Goal: Task Accomplishment & Management: Manage account settings

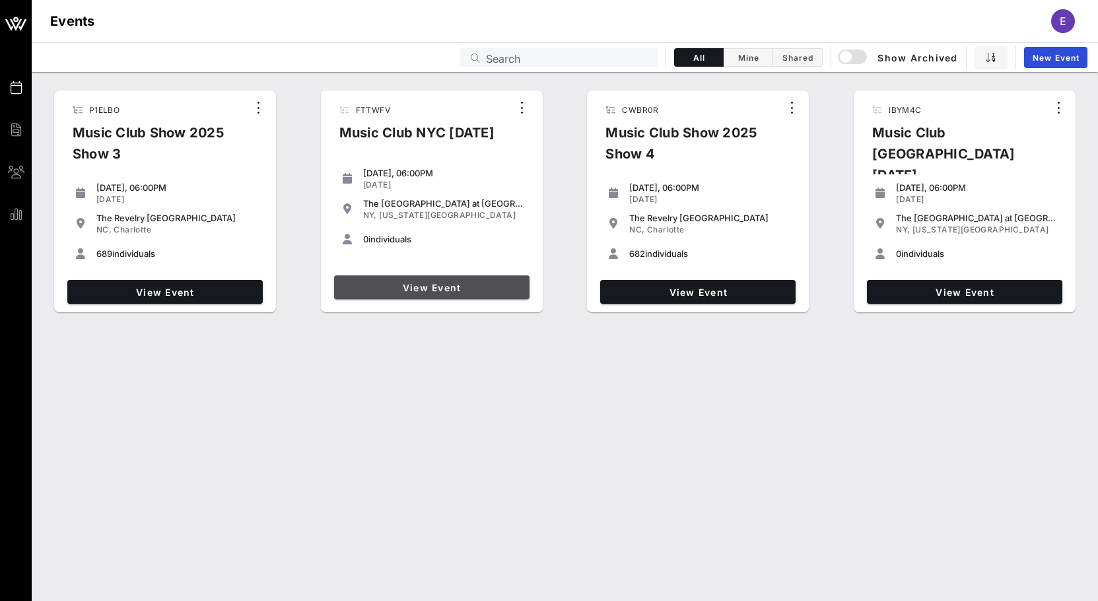
click at [432, 285] on span "View Event" at bounding box center [431, 287] width 185 height 11
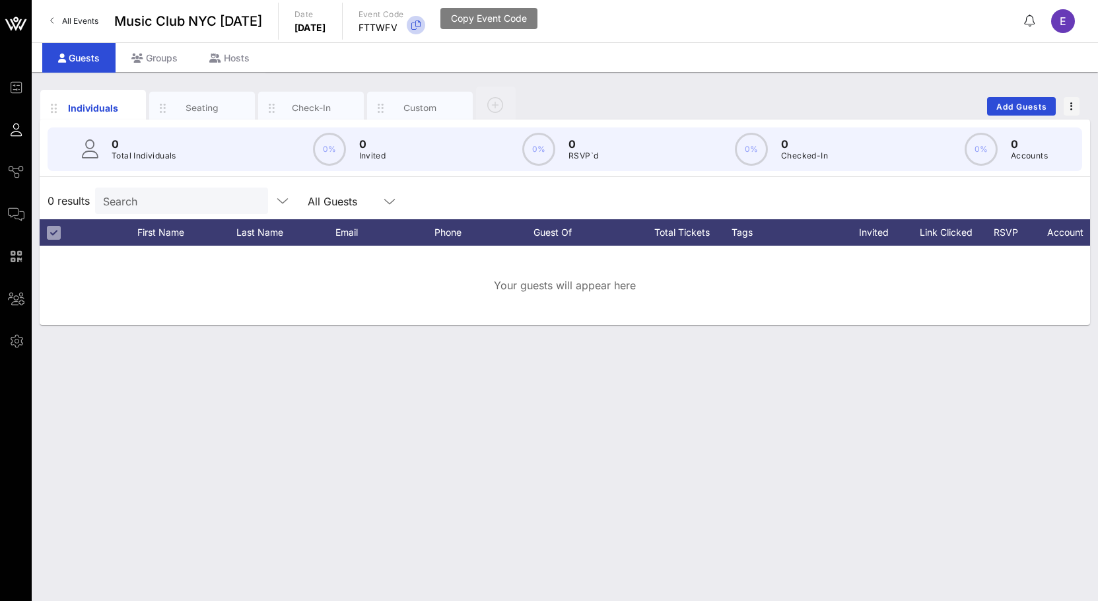
click at [424, 28] on icon "button" at bounding box center [416, 25] width 16 height 16
click at [79, 17] on span "All Events" at bounding box center [80, 21] width 36 height 10
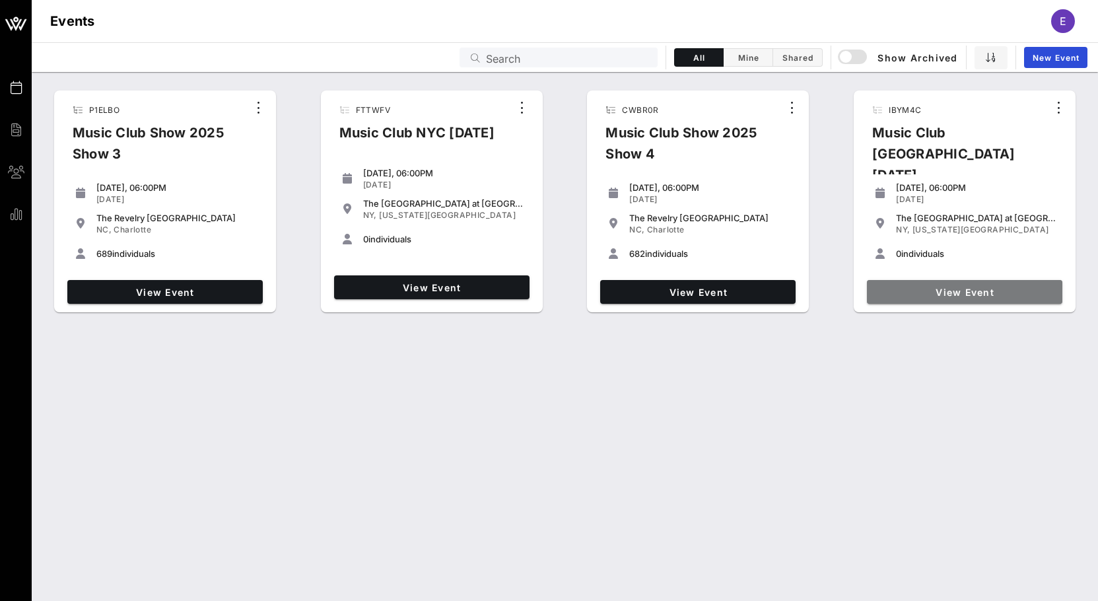
click at [929, 286] on span "View Event" at bounding box center [964, 291] width 185 height 11
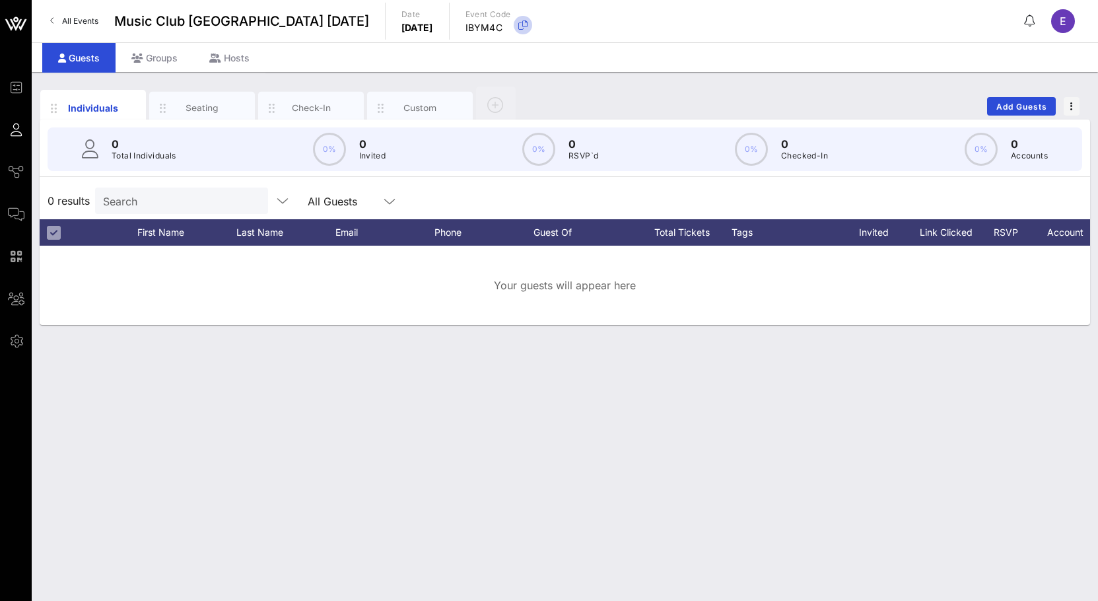
click at [515, 26] on icon "button" at bounding box center [523, 25] width 16 height 16
click at [75, 20] on span "All Events" at bounding box center [80, 21] width 36 height 10
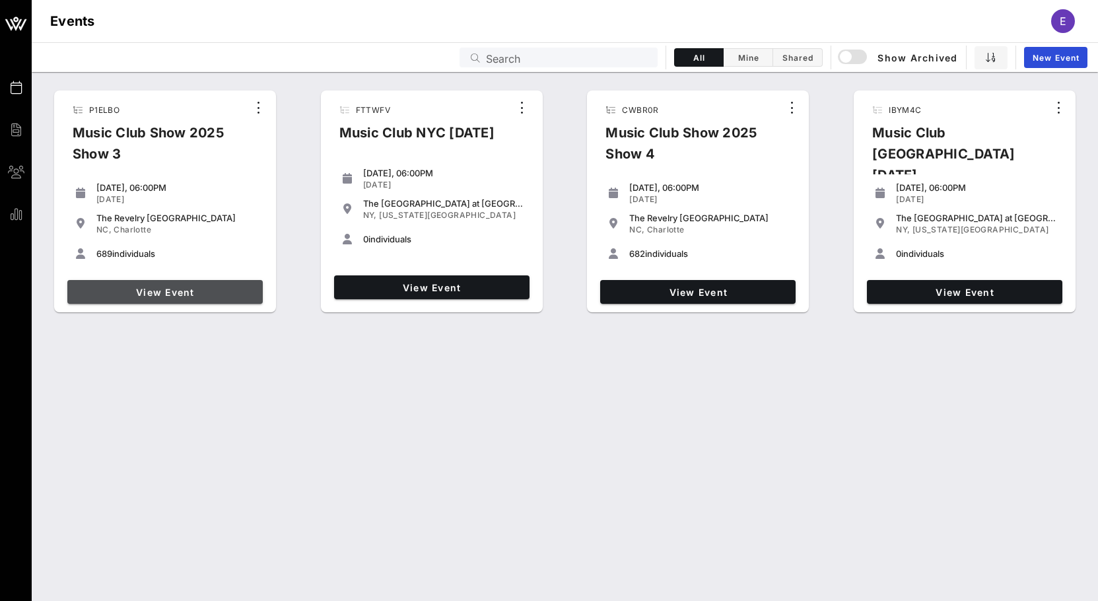
click at [204, 286] on span "View Event" at bounding box center [165, 291] width 185 height 11
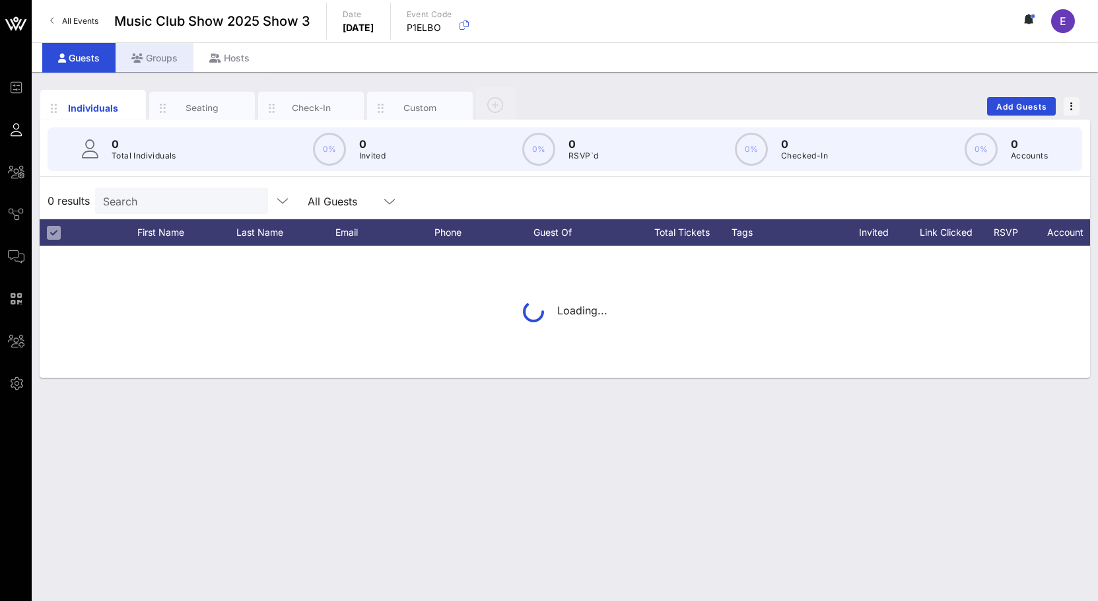
click at [166, 64] on div "Groups" at bounding box center [155, 58] width 78 height 30
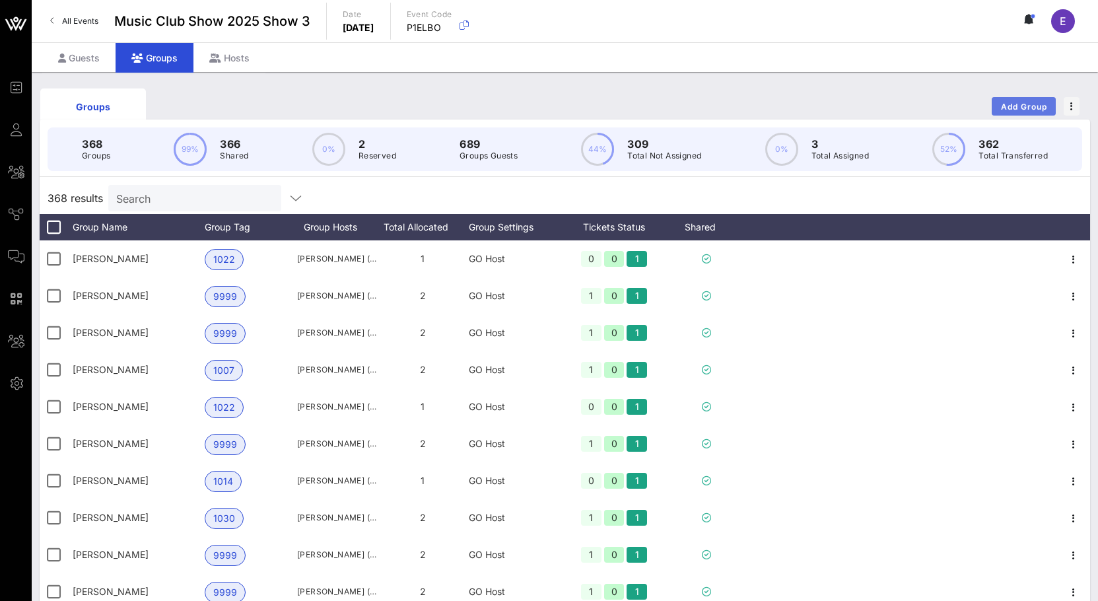
click at [1020, 115] on button "Add Group" at bounding box center [1023, 106] width 64 height 18
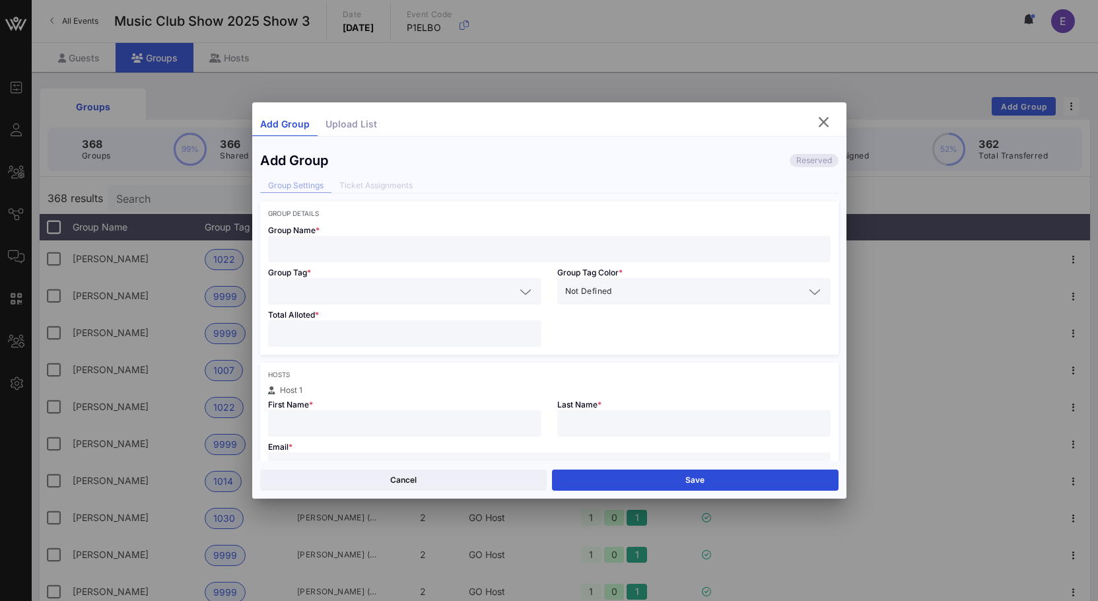
click at [595, 256] on input "text" at bounding box center [549, 248] width 547 height 17
type input "Evie"
click at [453, 324] on div at bounding box center [404, 333] width 257 height 26
type input "*"
click at [413, 293] on input "text" at bounding box center [395, 291] width 239 height 17
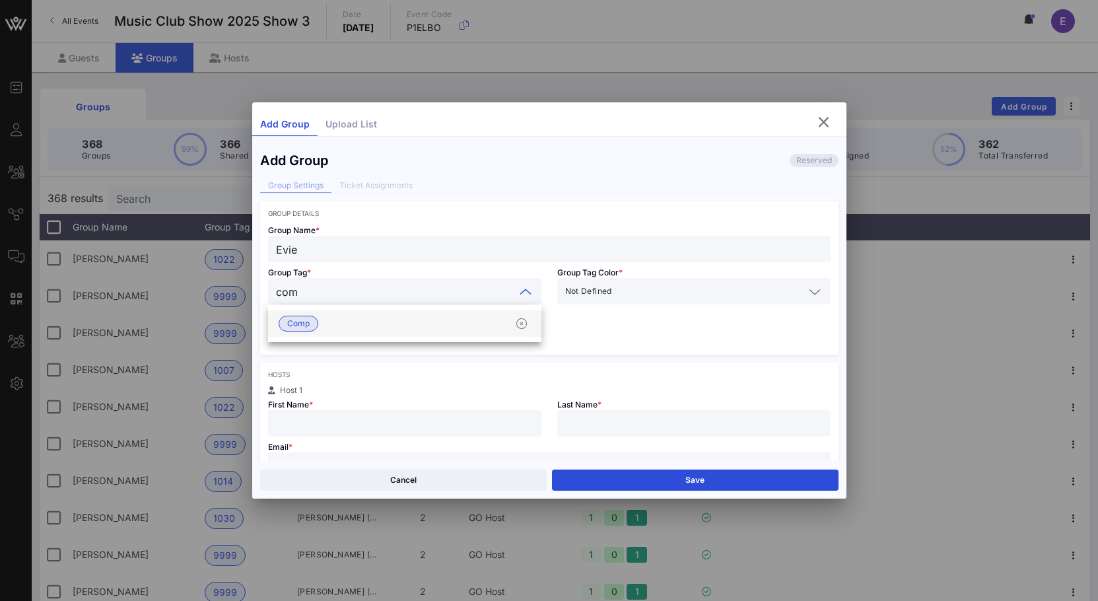
type input "comp"
click at [367, 316] on div "Comp" at bounding box center [404, 323] width 273 height 26
click at [358, 228] on div "Group Name * [PERSON_NAME]" at bounding box center [549, 239] width 578 height 45
click at [358, 248] on input "Evie" at bounding box center [549, 248] width 547 height 17
type input "[PERSON_NAME]"
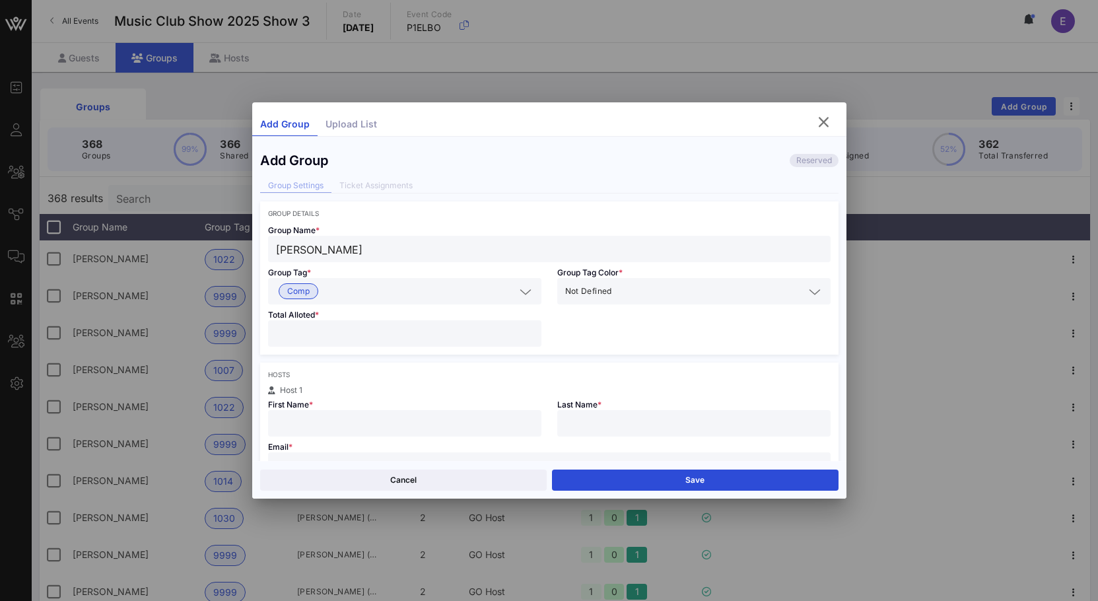
click at [323, 405] on div "First Name *" at bounding box center [404, 415] width 289 height 42
click at [323, 414] on div at bounding box center [404, 423] width 257 height 26
type input "Evie"
type input "[PERSON_NAME]"
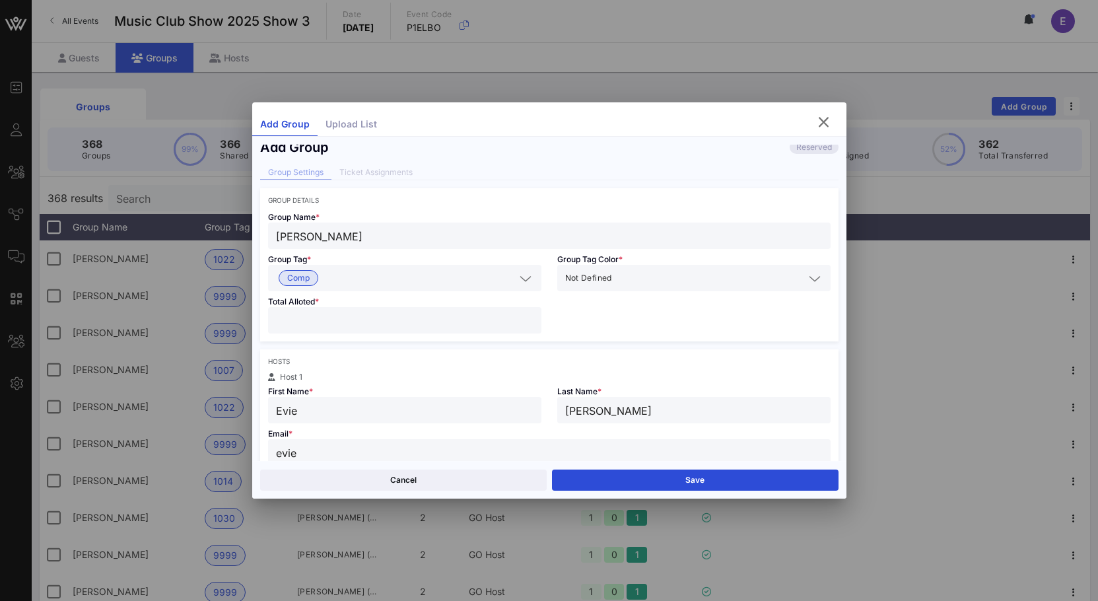
type input "[EMAIL_ADDRESS][DOMAIN_NAME]"
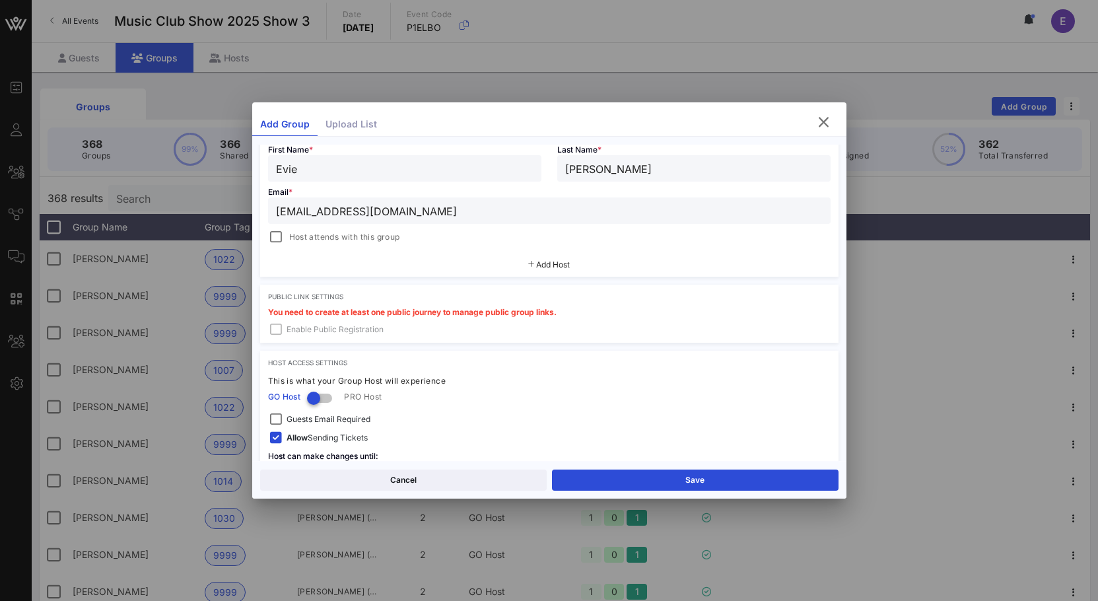
scroll to position [255, 0]
click at [276, 234] on div at bounding box center [276, 236] width 18 height 18
click at [605, 478] on button "Save" at bounding box center [695, 479] width 286 height 21
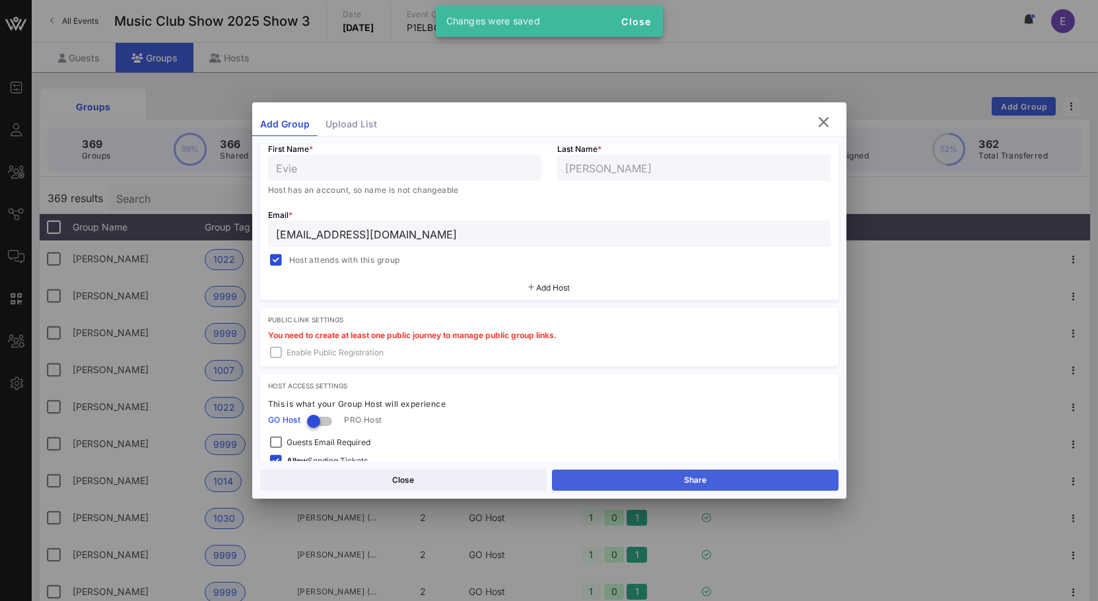
click at [624, 470] on button "Share" at bounding box center [695, 479] width 286 height 21
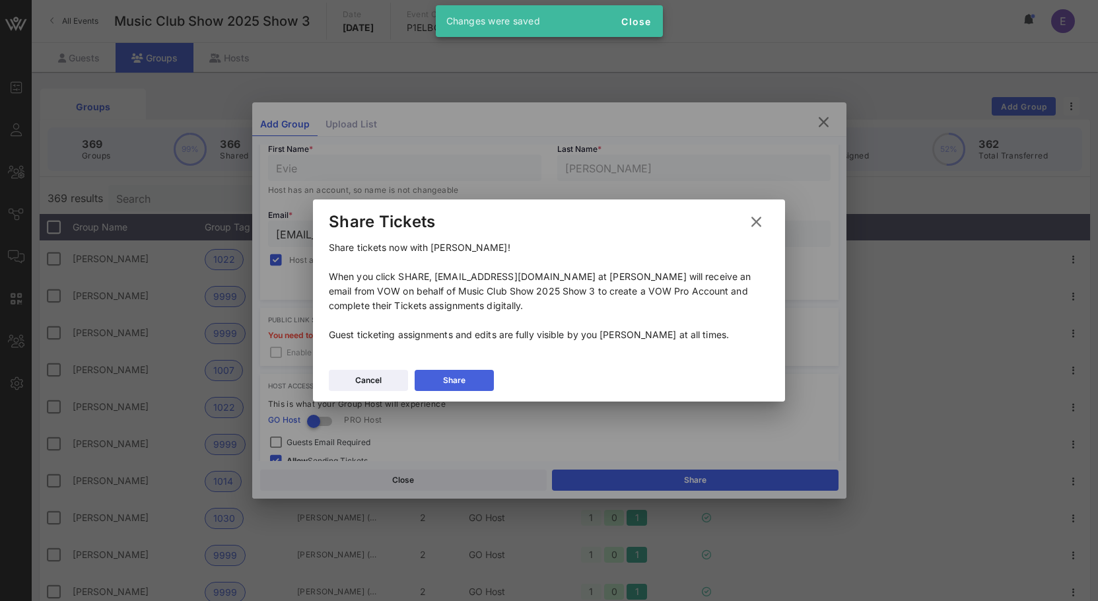
click at [478, 378] on button "Share" at bounding box center [454, 380] width 79 height 21
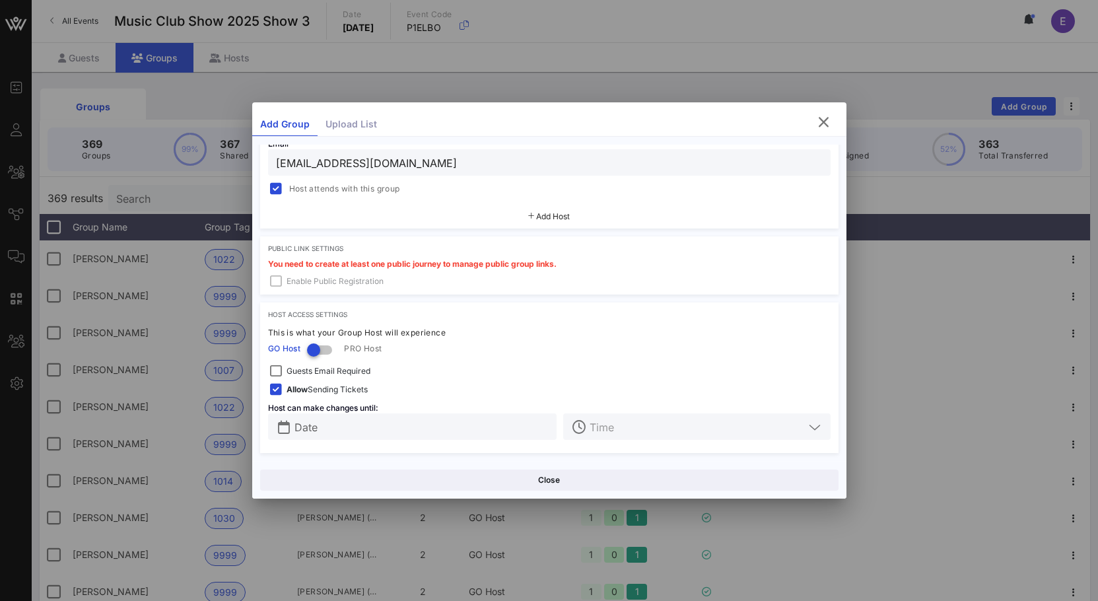
scroll to position [71, 0]
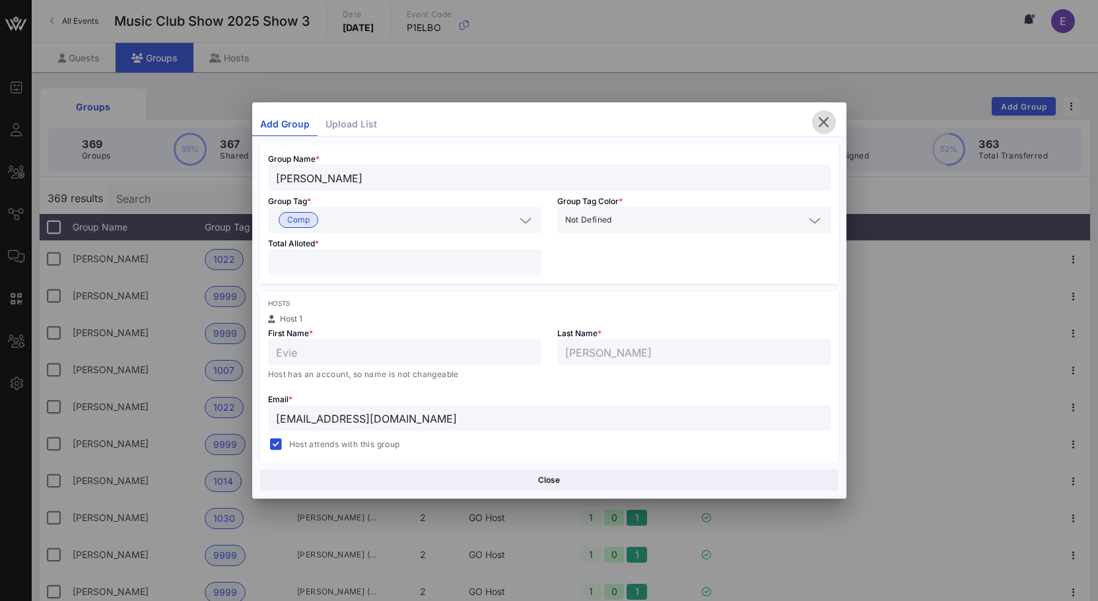
click at [824, 117] on icon "button" at bounding box center [824, 122] width 16 height 16
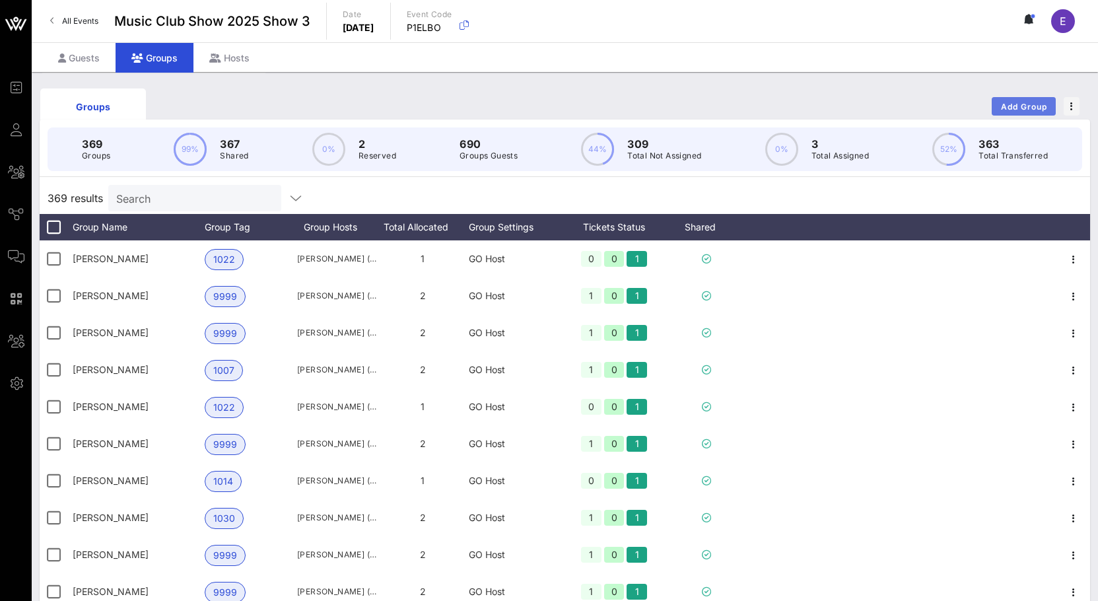
click at [1028, 106] on span "Add Group" at bounding box center [1024, 107] width 48 height 10
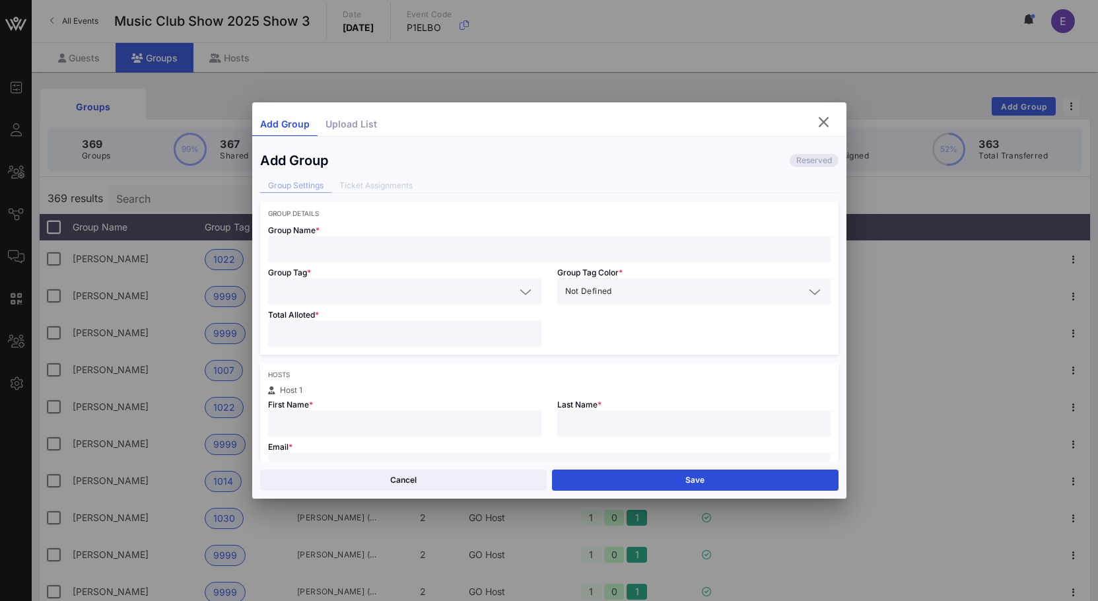
click at [380, 250] on input "text" at bounding box center [549, 248] width 547 height 17
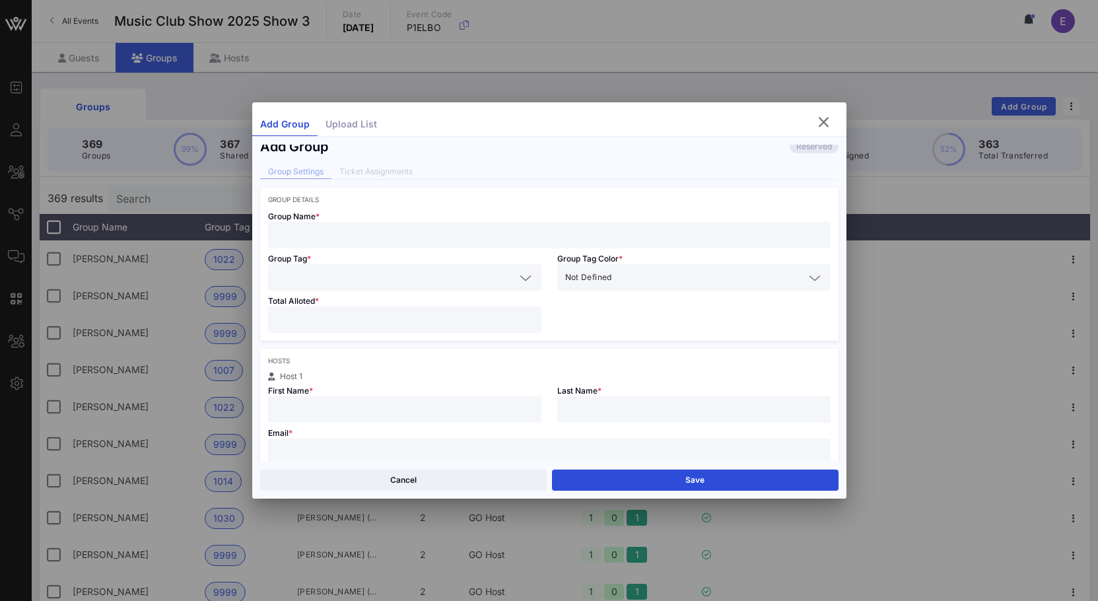
scroll to position [15, 0]
click at [371, 450] on input "text" at bounding box center [549, 450] width 547 height 17
paste input "[EMAIL_ADDRESS][PERSON_NAME][DOMAIN_NAME]"
type input "[PERSON_NAME][EMAIL_ADDRESS][PERSON_NAME][DOMAIN_NAME]"
click at [335, 407] on input "text" at bounding box center [404, 407] width 257 height 17
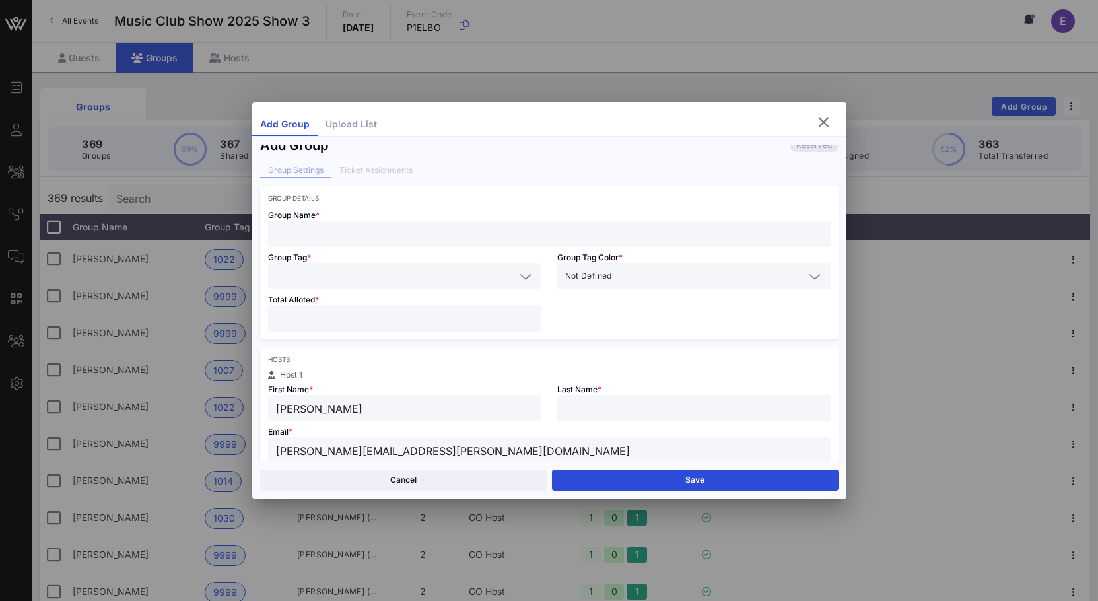
type input "[PERSON_NAME]"
click at [302, 253] on span "Group Tag *" at bounding box center [289, 257] width 43 height 10
click at [305, 239] on input "text" at bounding box center [549, 233] width 547 height 17
type input "[PERSON_NAME]"
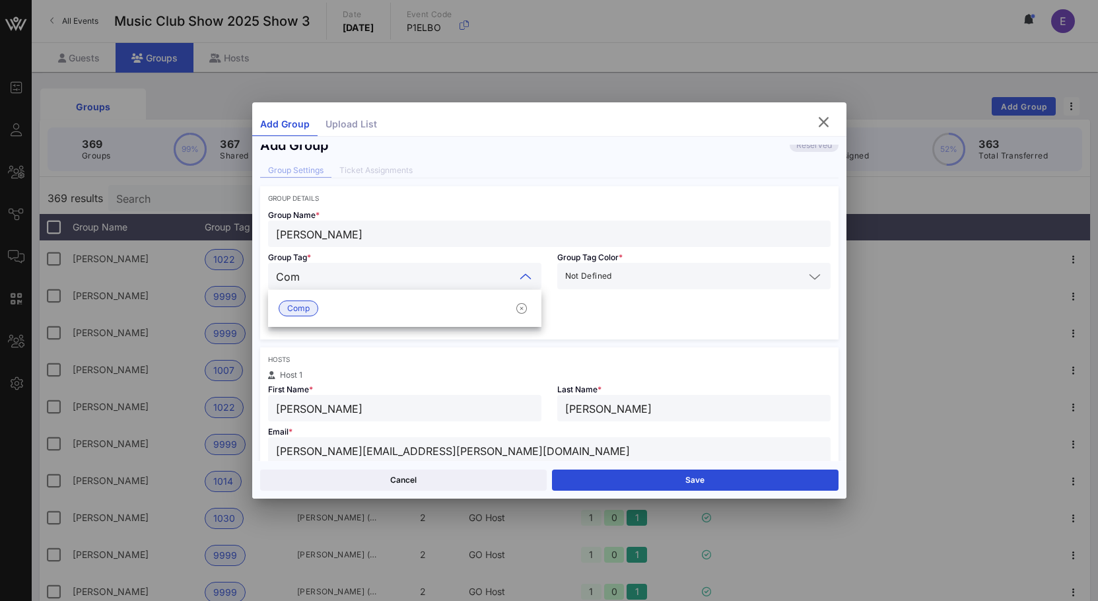
type input "Comp"
click at [305, 301] on span "Comp" at bounding box center [298, 308] width 22 height 15
click at [309, 306] on div at bounding box center [404, 318] width 257 height 26
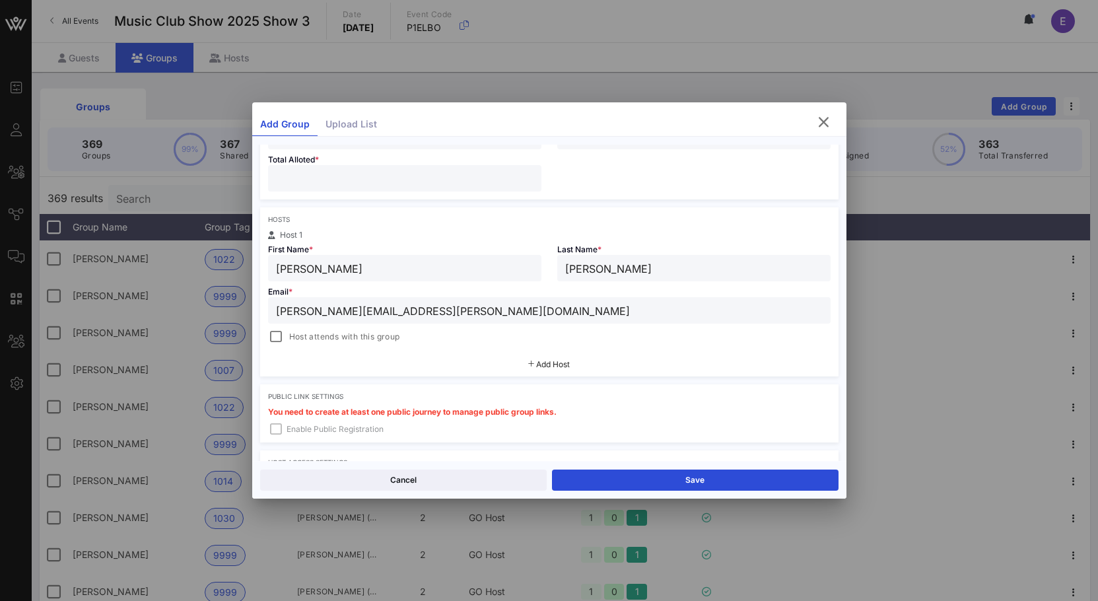
scroll to position [167, 0]
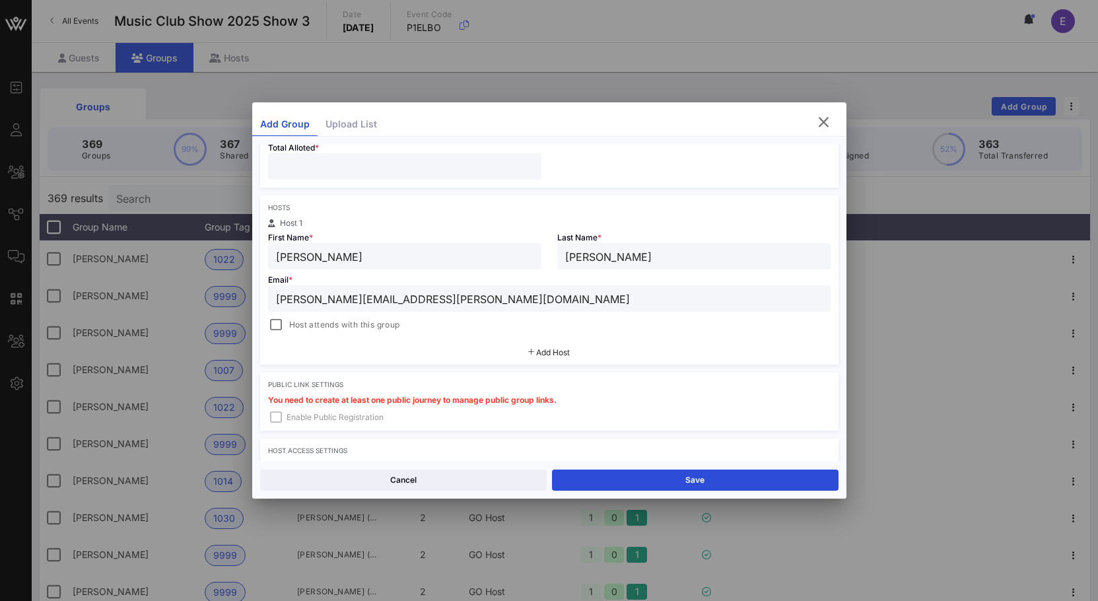
type input "*"
click at [261, 317] on div "Email * [PERSON_NAME][EMAIL_ADDRESS][PERSON_NAME][DOMAIN_NAME] Host attends wit…" at bounding box center [549, 300] width 578 height 63
click at [300, 323] on span "Host attends with this group" at bounding box center [344, 324] width 111 height 13
click at [611, 479] on button "Save" at bounding box center [695, 479] width 286 height 21
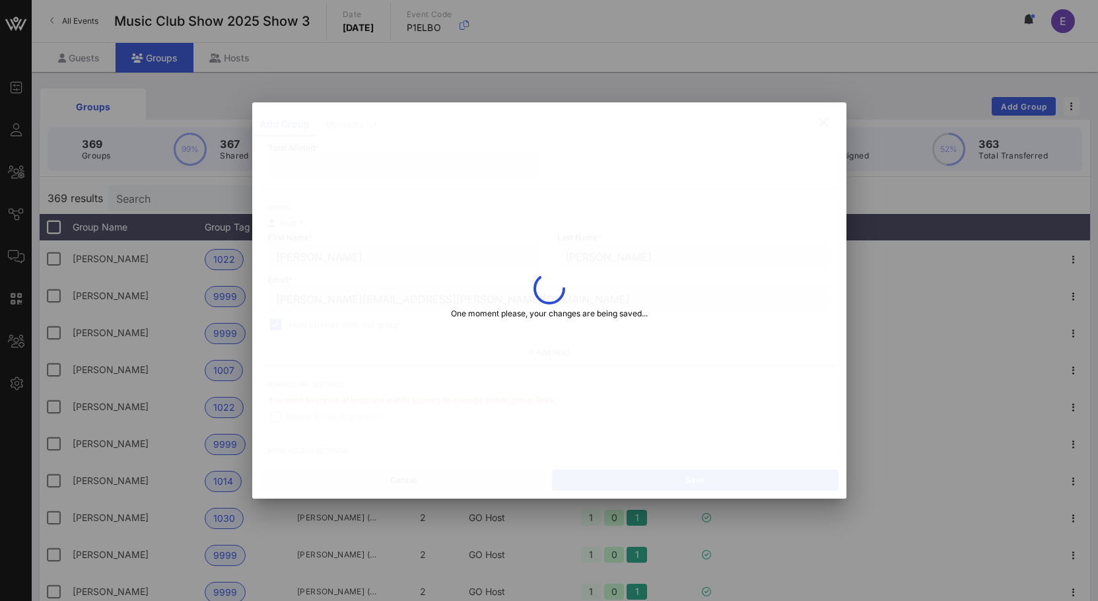
type input "[PERSON_NAME][EMAIL_ADDRESS][PERSON_NAME][DOMAIN_NAME]"
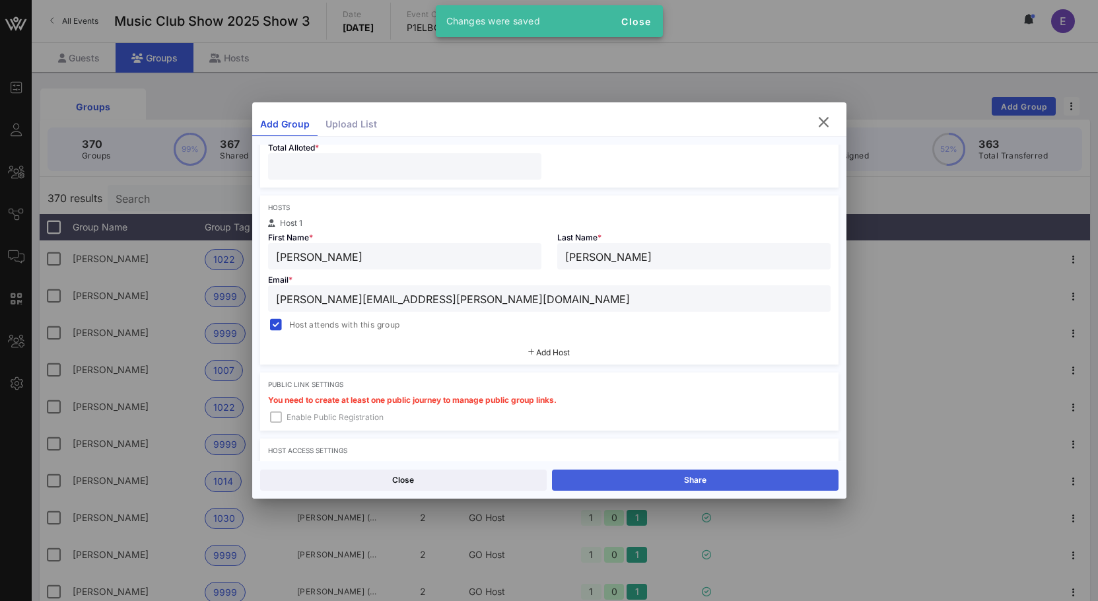
click at [618, 475] on button "Share" at bounding box center [695, 479] width 286 height 21
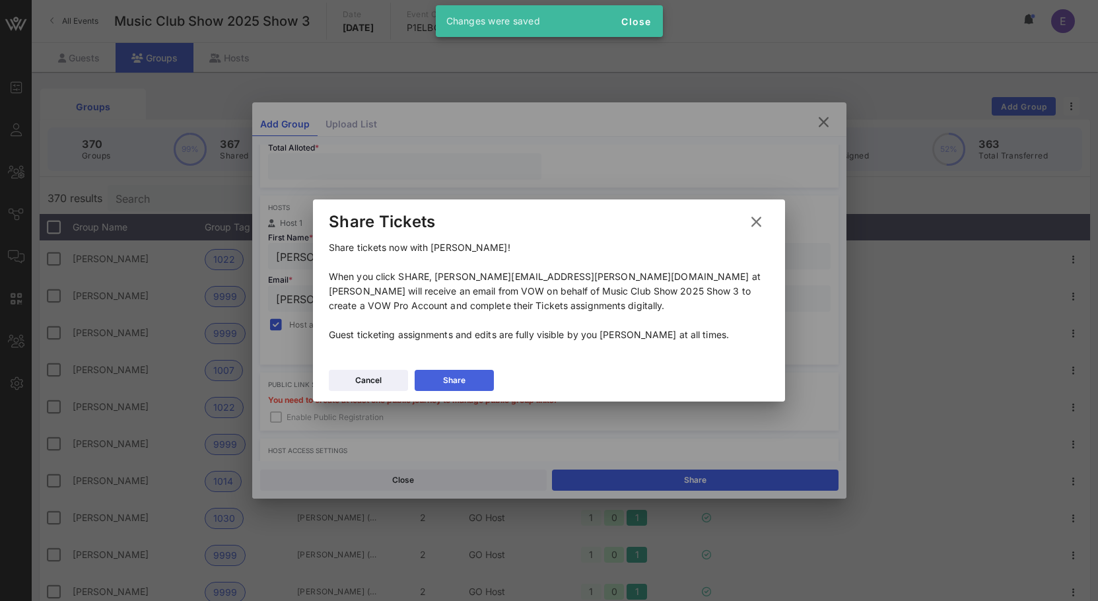
click at [485, 382] on button "Share" at bounding box center [454, 380] width 79 height 21
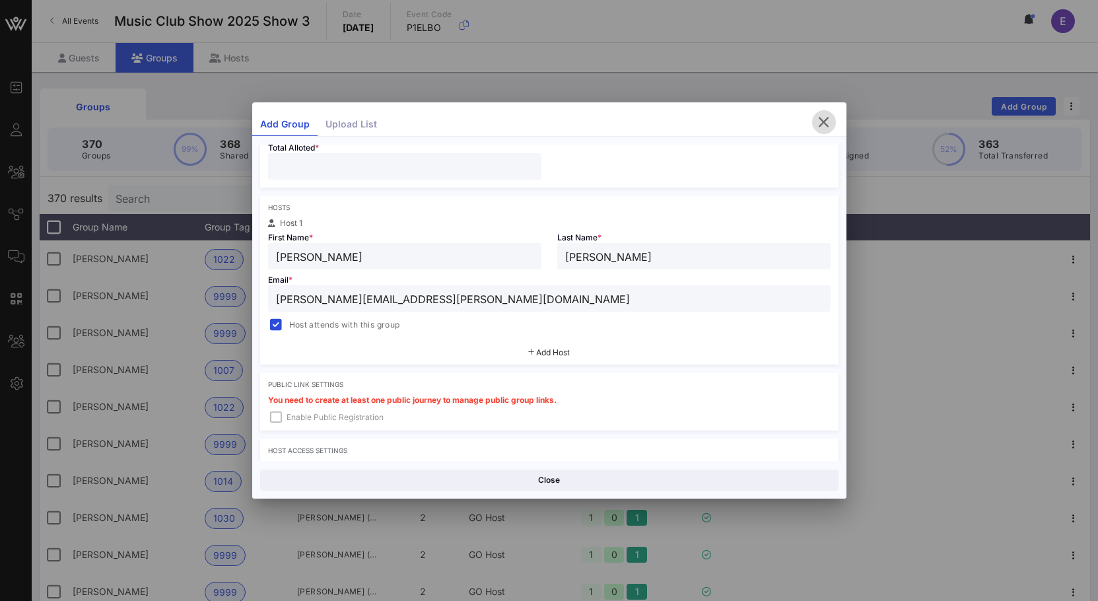
click at [827, 117] on icon "button" at bounding box center [824, 122] width 16 height 16
